Goal: Information Seeking & Learning: Learn about a topic

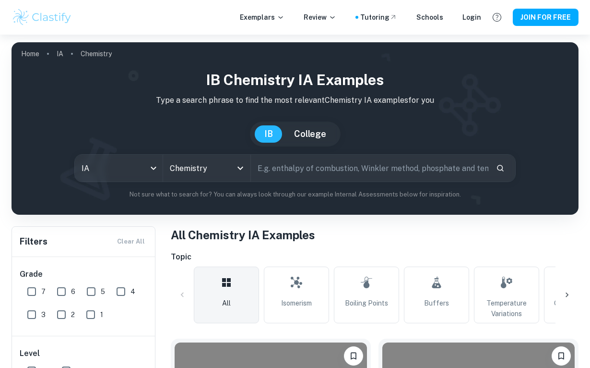
scroll to position [152, 0]
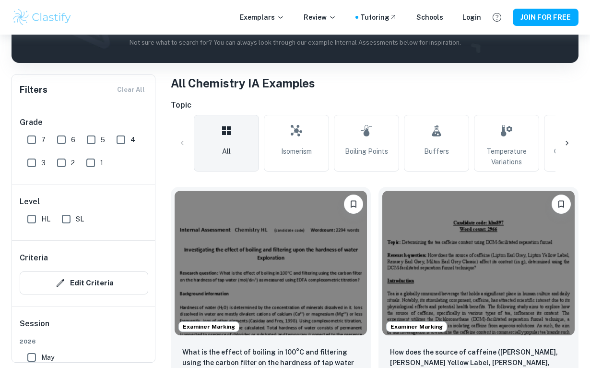
click at [32, 138] on input "7" at bounding box center [31, 139] width 19 height 19
checkbox input "true"
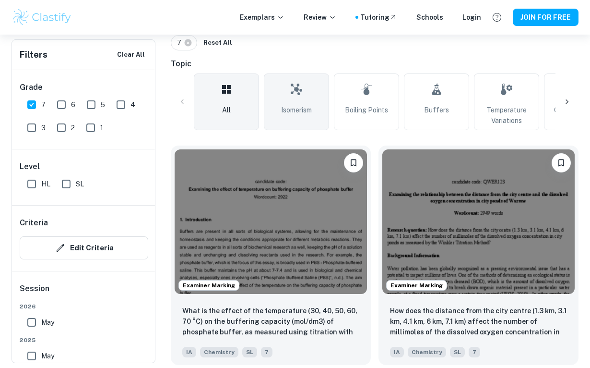
scroll to position [239, 0]
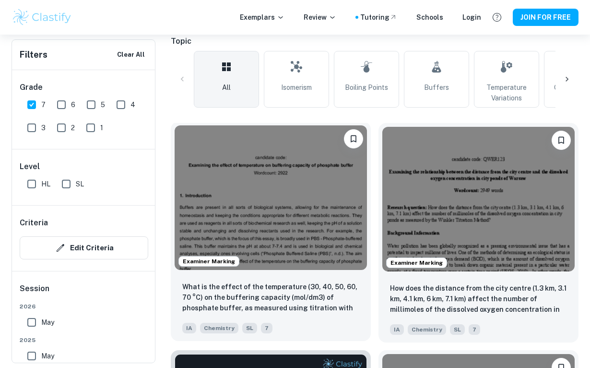
click at [303, 197] on img at bounding box center [271, 197] width 192 height 144
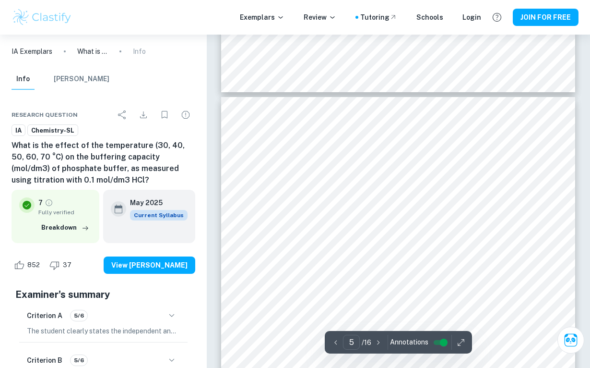
scroll to position [2088, 0]
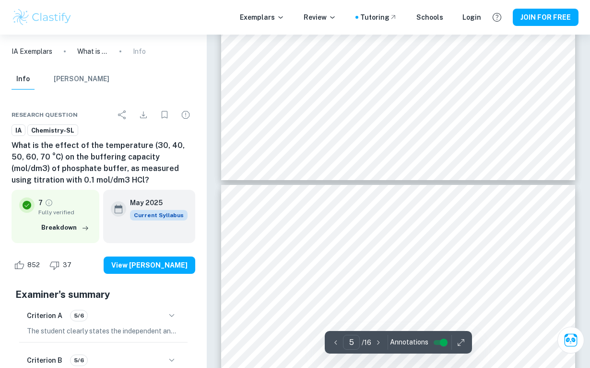
type input "4"
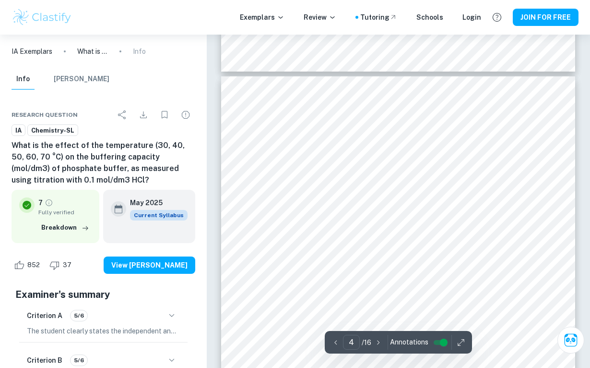
scroll to position [1597, 0]
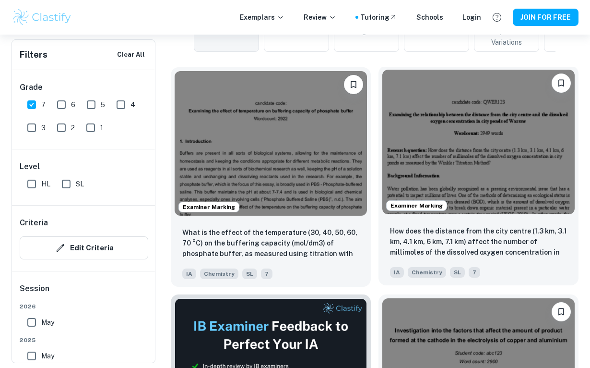
scroll to position [298, 0]
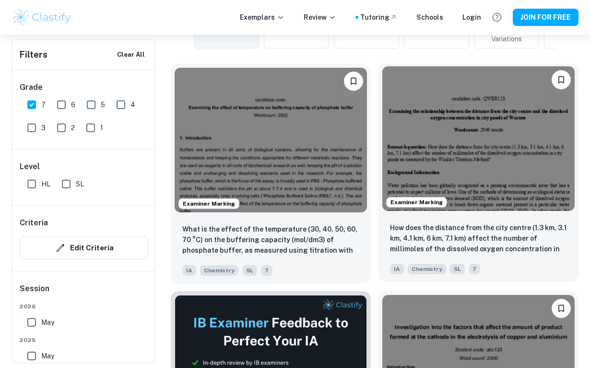
click at [450, 152] on img at bounding box center [479, 138] width 192 height 144
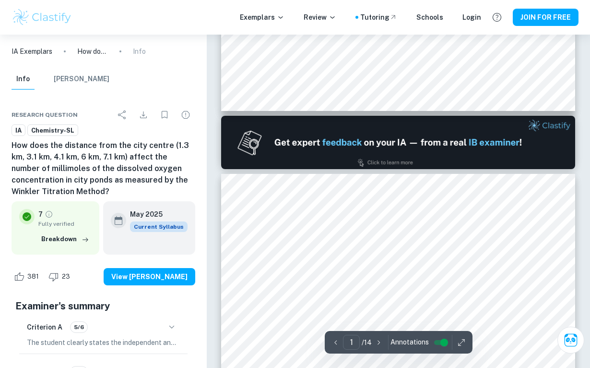
type input "2"
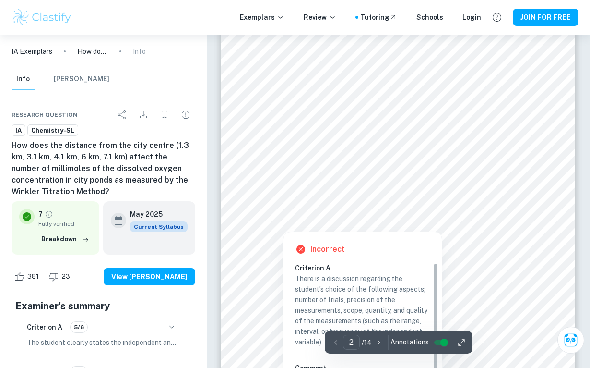
scroll to position [697, 0]
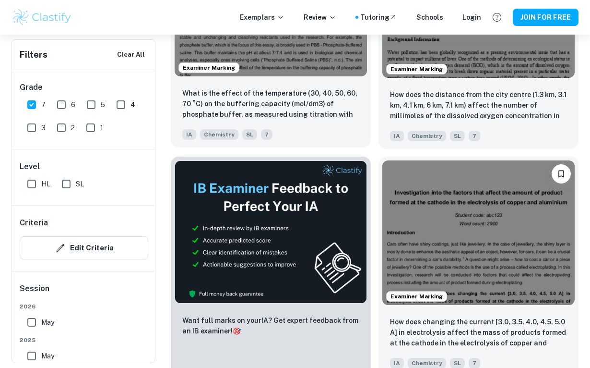
scroll to position [439, 0]
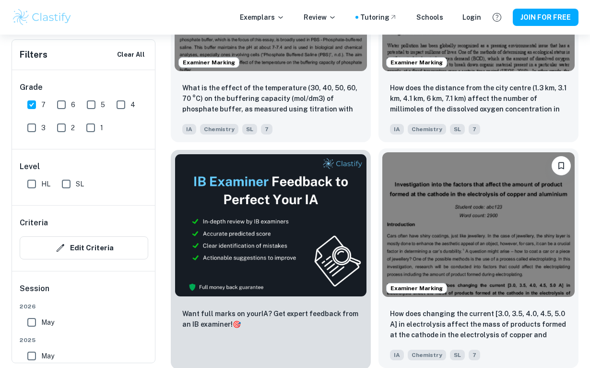
click at [436, 201] on img at bounding box center [479, 224] width 192 height 144
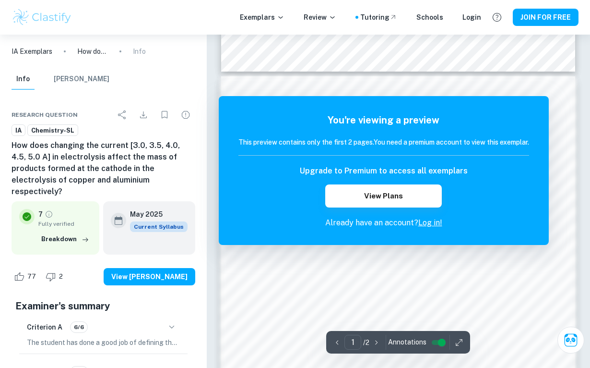
scroll to position [600, 0]
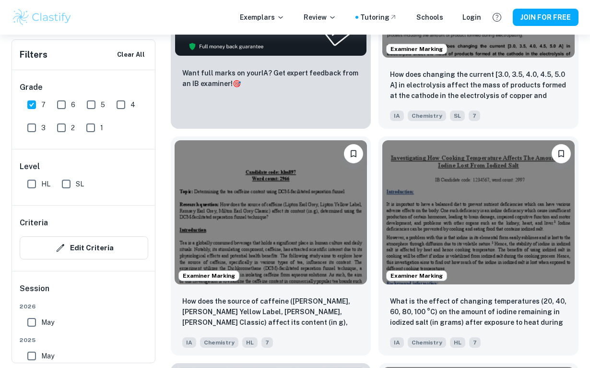
scroll to position [692, 0]
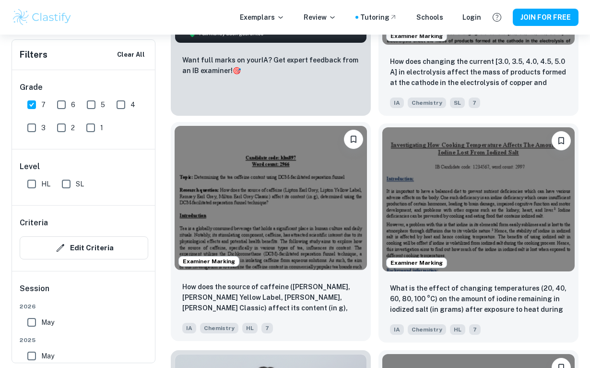
click at [307, 189] on img at bounding box center [271, 198] width 192 height 144
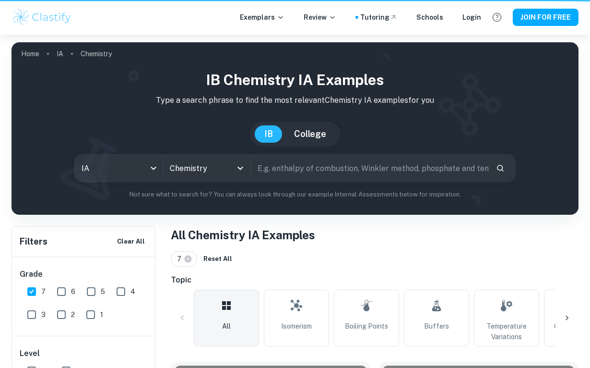
scroll to position [692, 0]
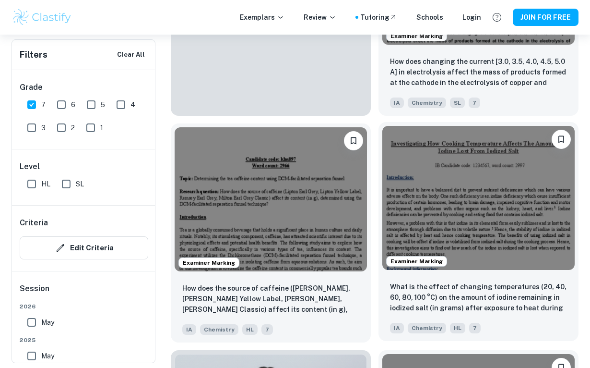
click at [470, 179] on img at bounding box center [479, 198] width 192 height 144
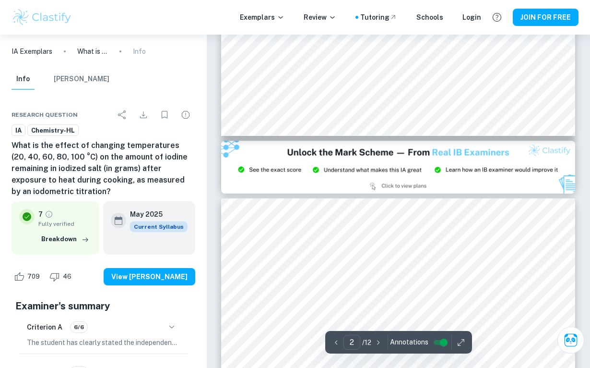
type input "3"
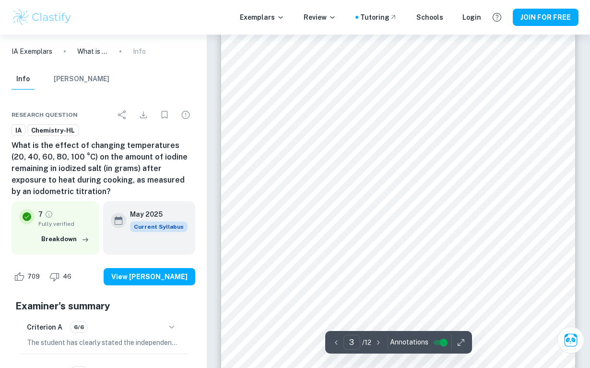
scroll to position [1055, 0]
